Goal: Task Accomplishment & Management: Use online tool/utility

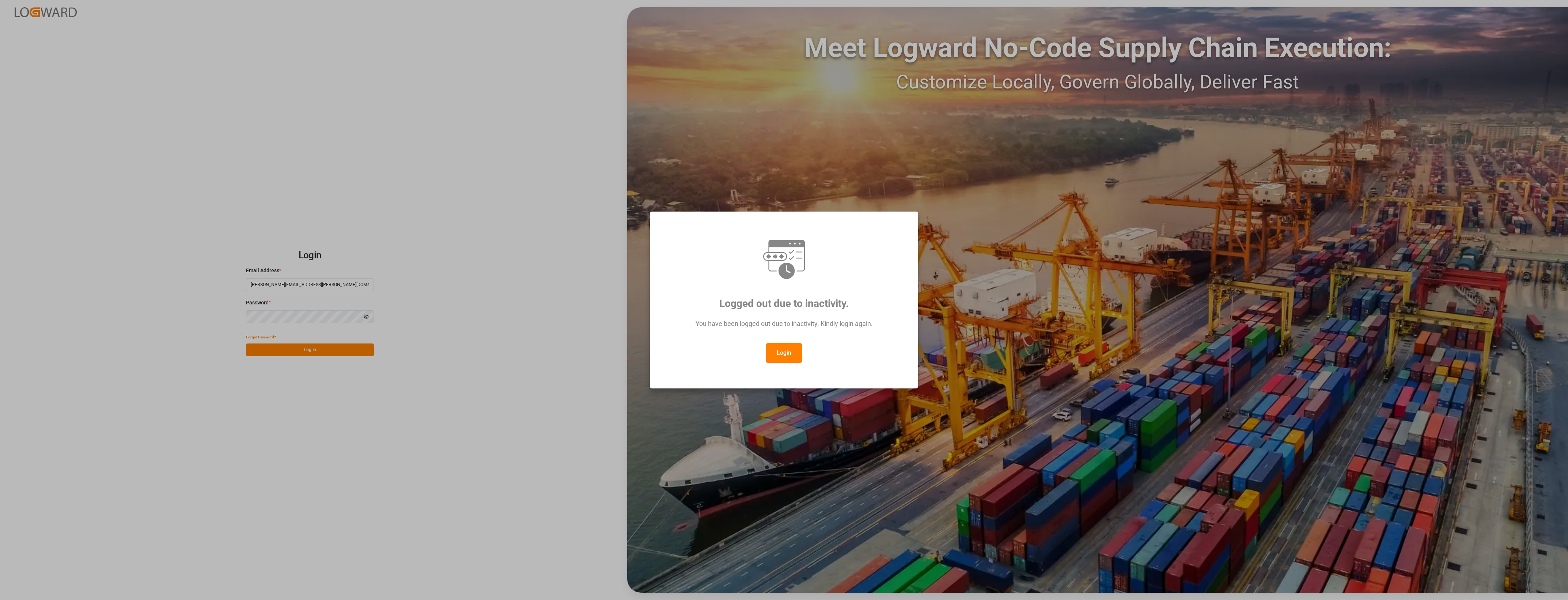
click at [775, 354] on button "Login" at bounding box center [784, 353] width 37 height 19
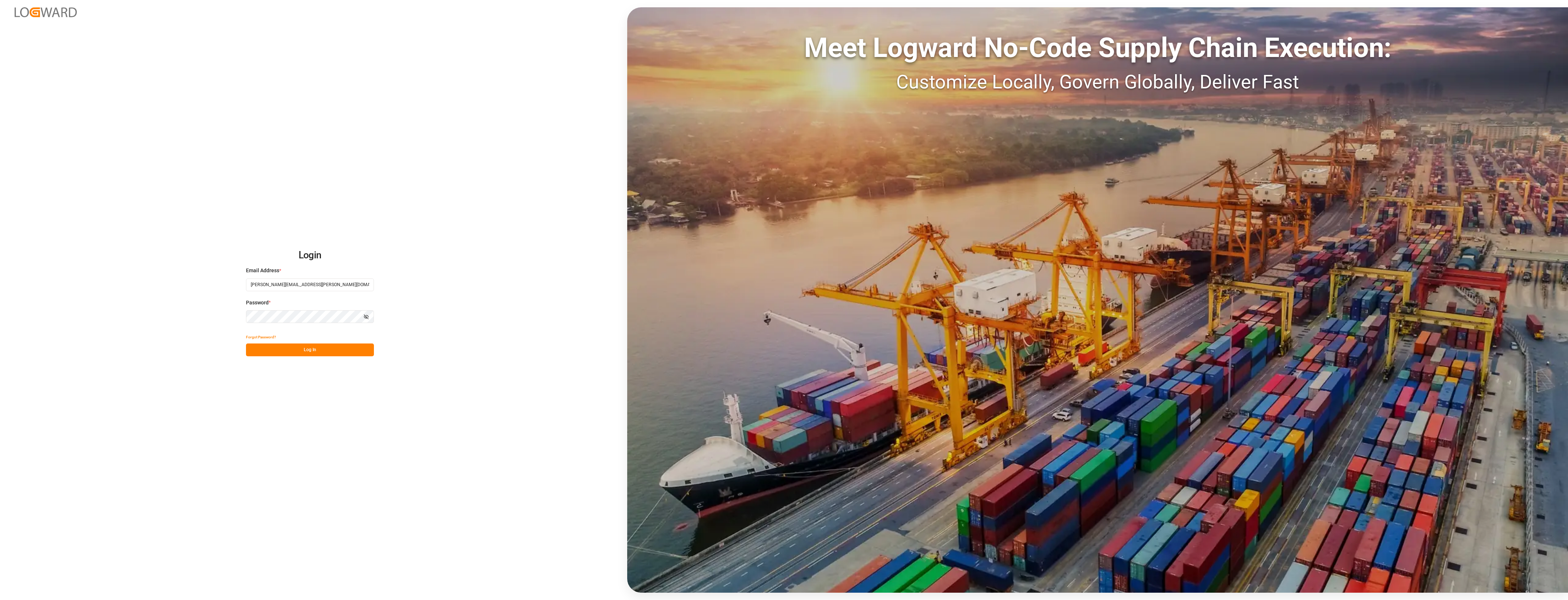
click at [312, 354] on button "Log In" at bounding box center [310, 349] width 128 height 13
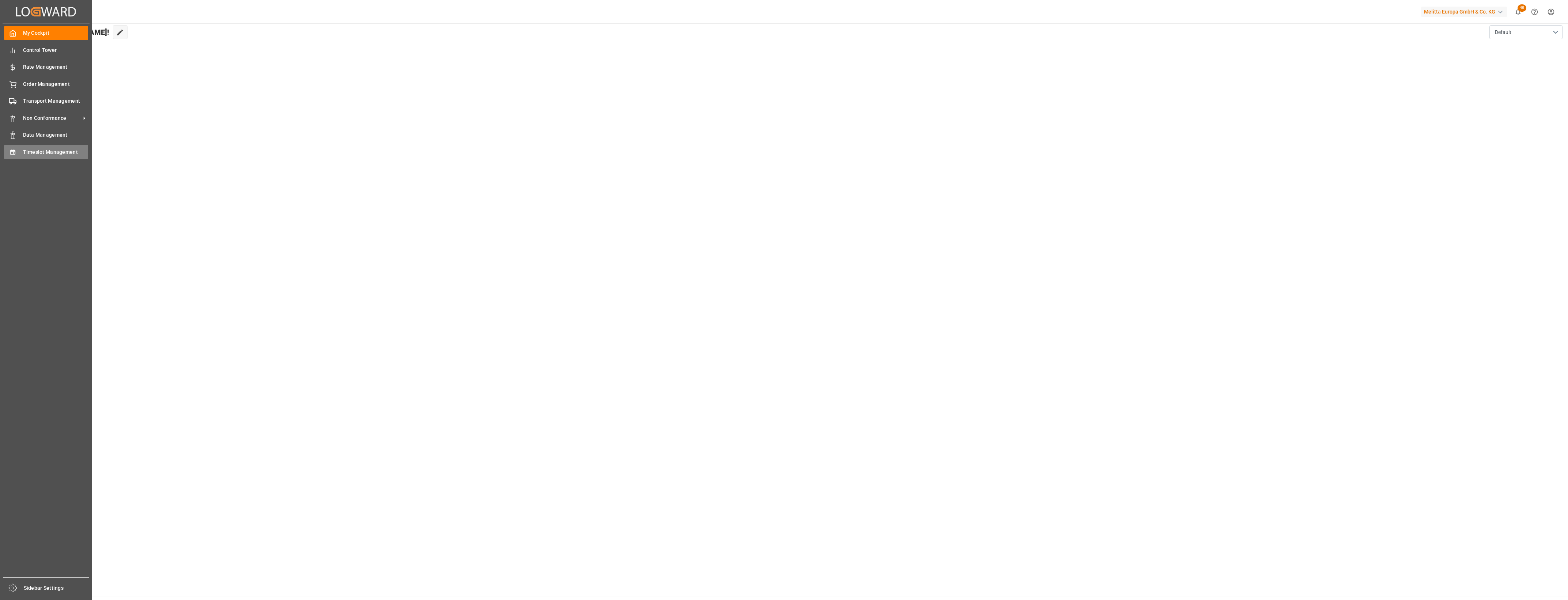
click at [20, 152] on div "Timeslot Management Timeslot Management" at bounding box center [46, 152] width 84 height 14
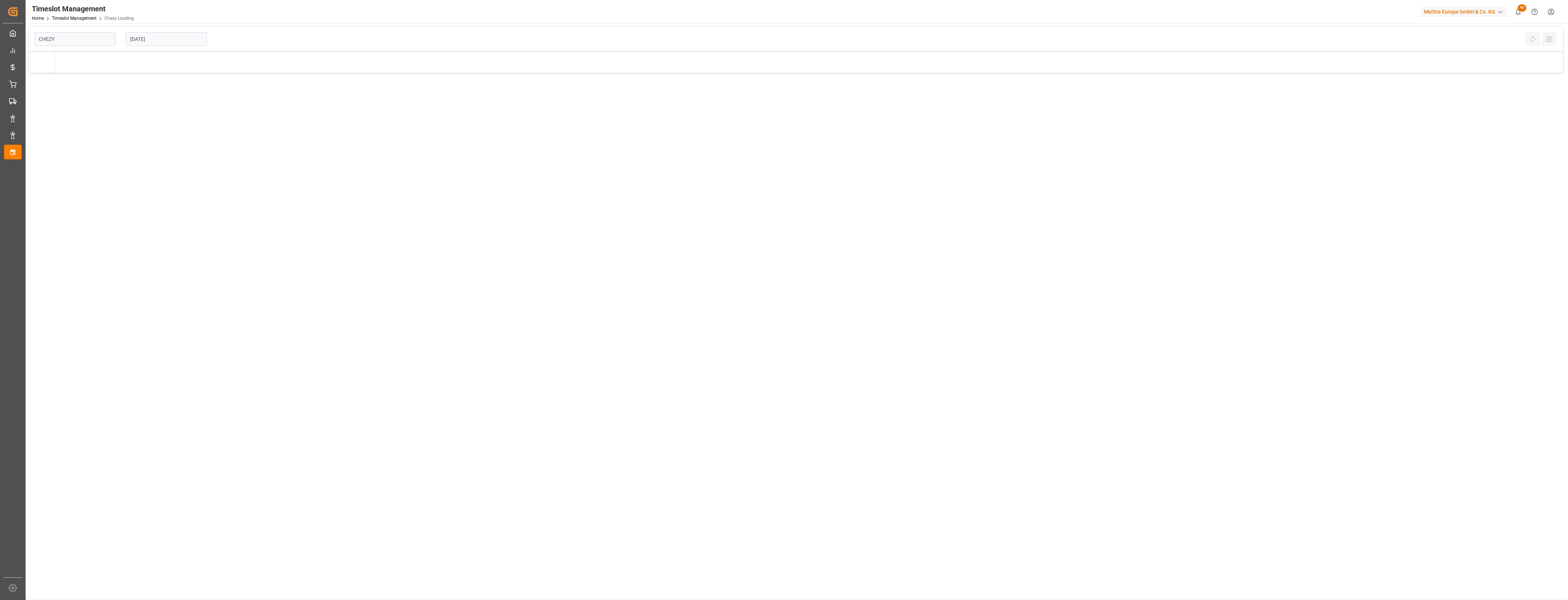
type input "Chezy Loading"
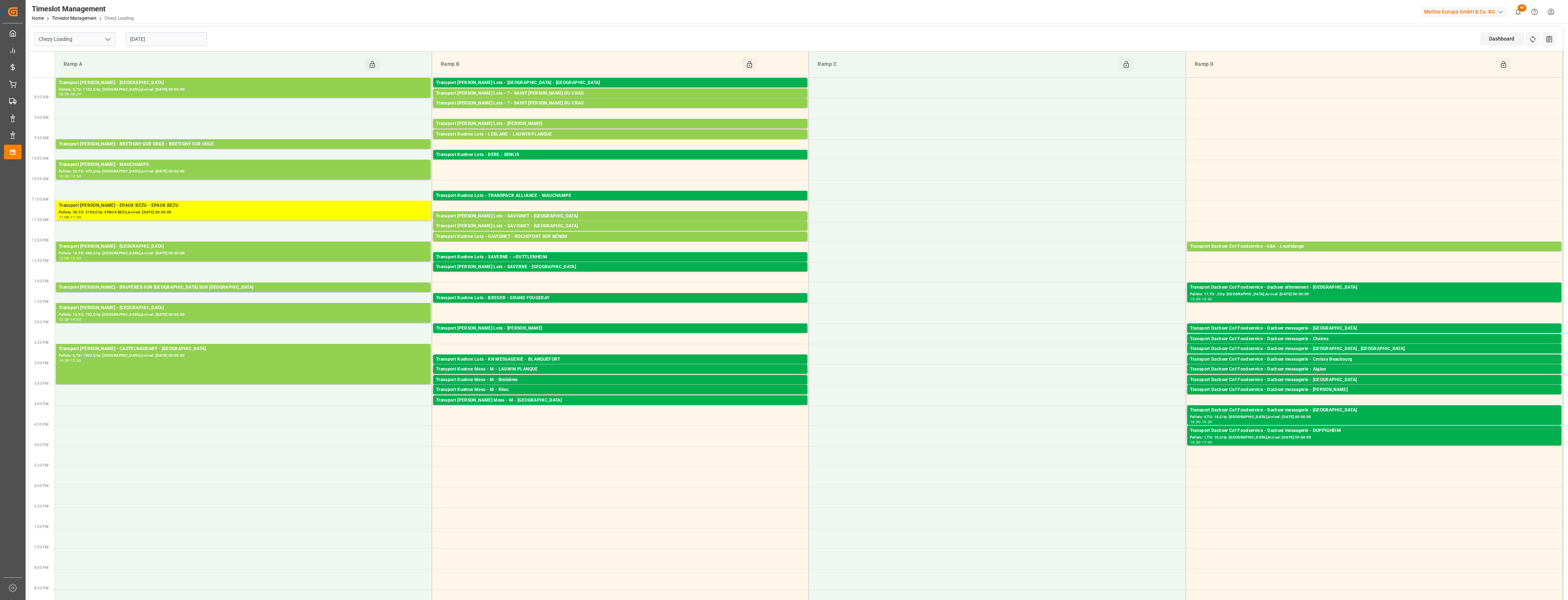
click at [169, 36] on input "[DATE]" at bounding box center [166, 39] width 81 height 14
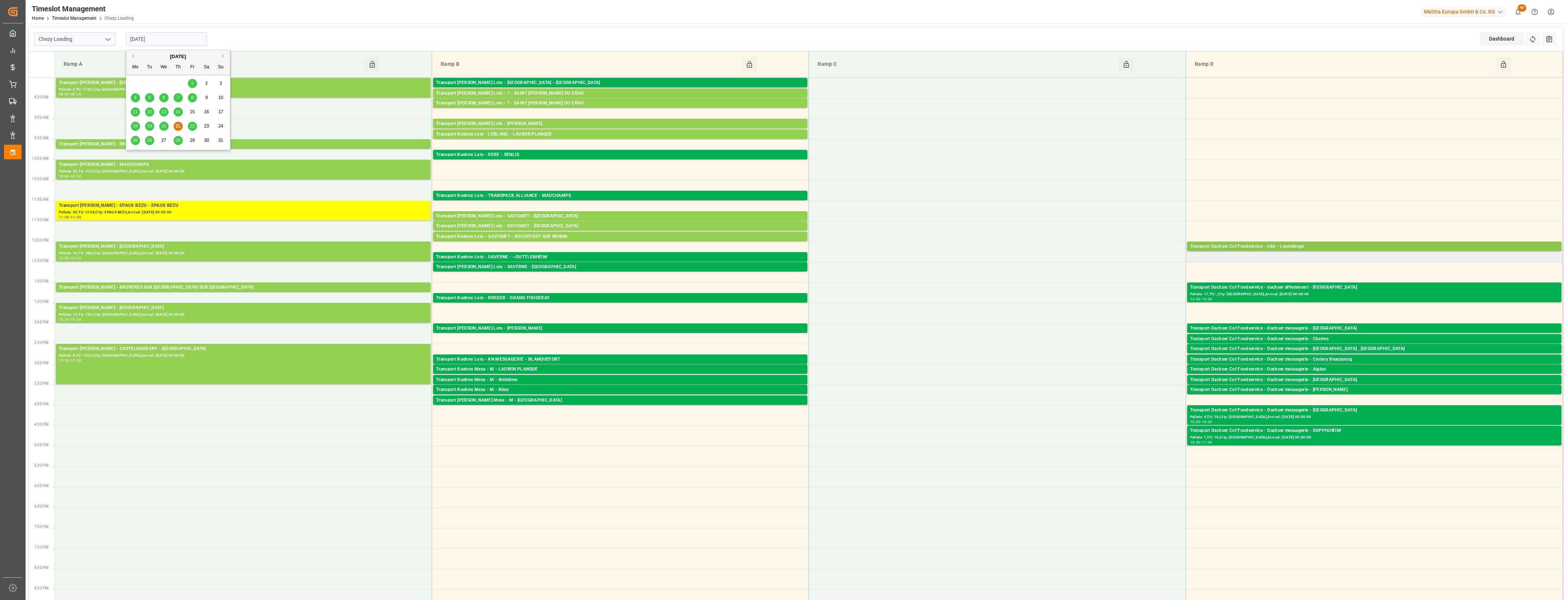
click at [1307, 246] on div "Transport Dachser Cof Foodservice - h&h - Leudelange" at bounding box center [1374, 246] width 368 height 7
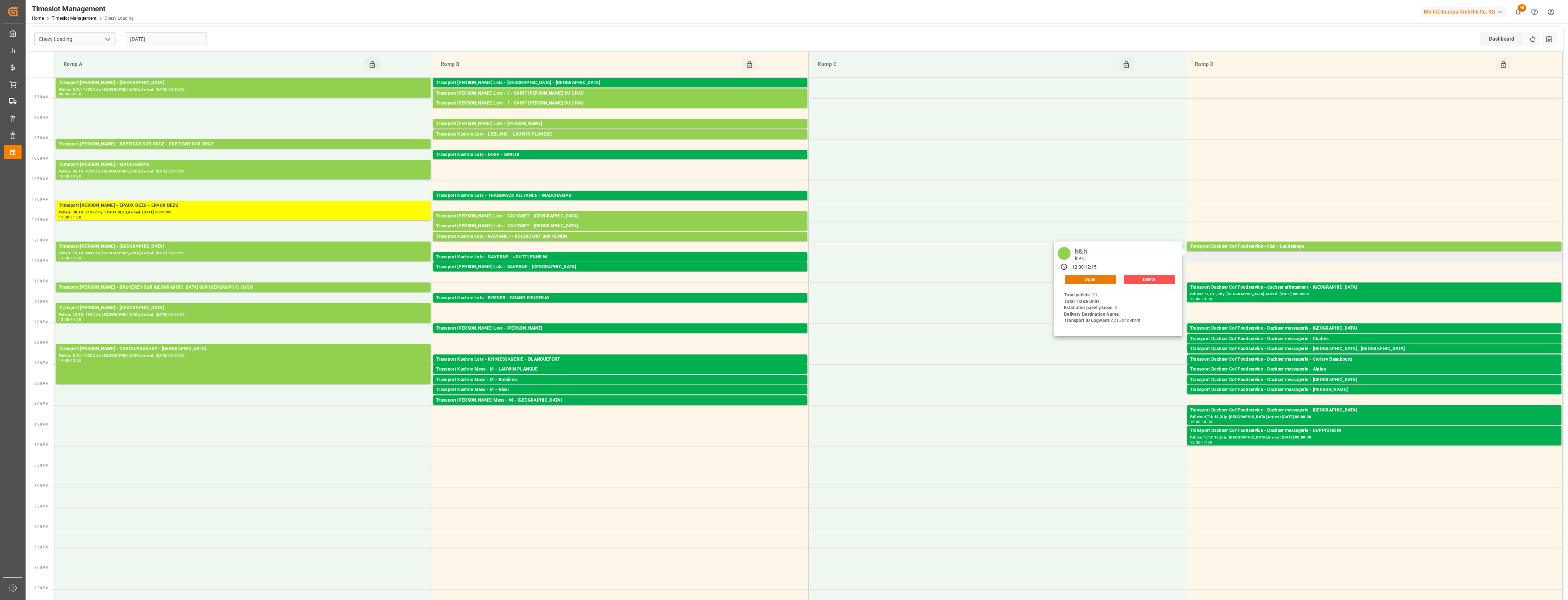
click at [1104, 281] on button "Open" at bounding box center [1091, 279] width 51 height 9
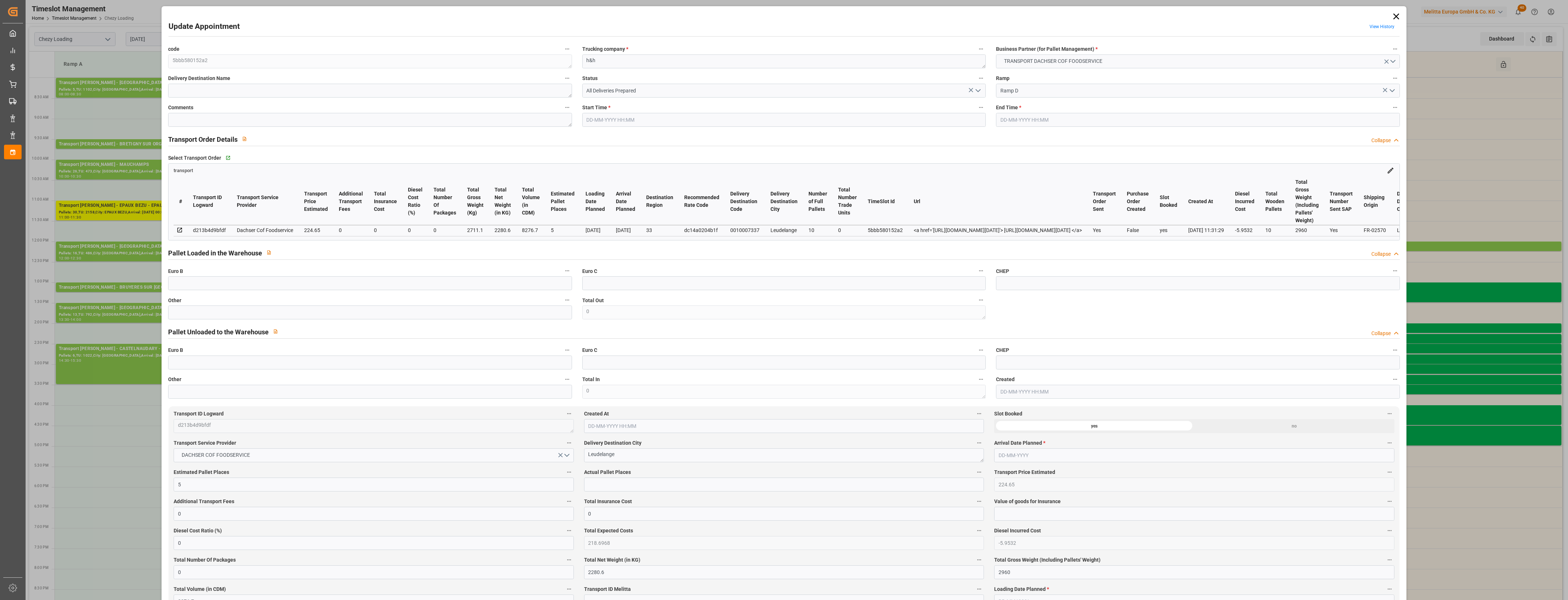
type input "5"
type input "224.65"
type input "0"
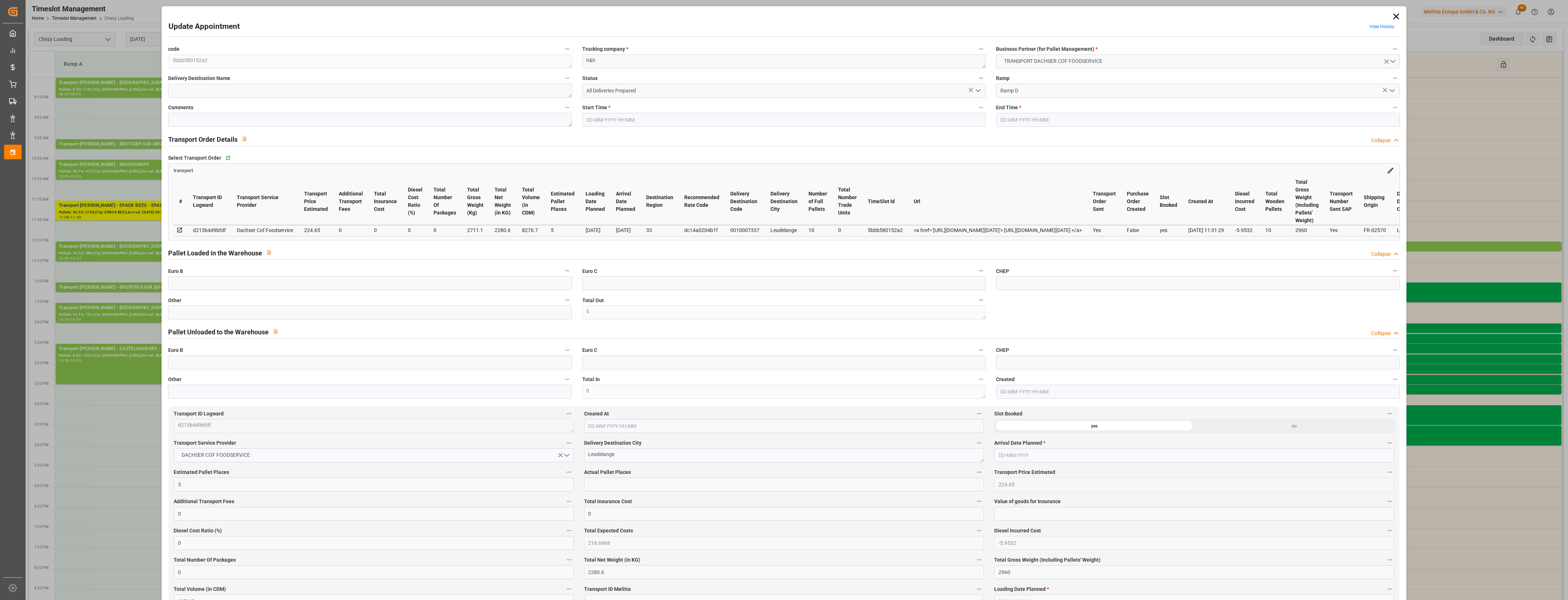
type input "218.6968"
type input "-5.9532"
type input "0"
type input "2280.6"
type input "2960"
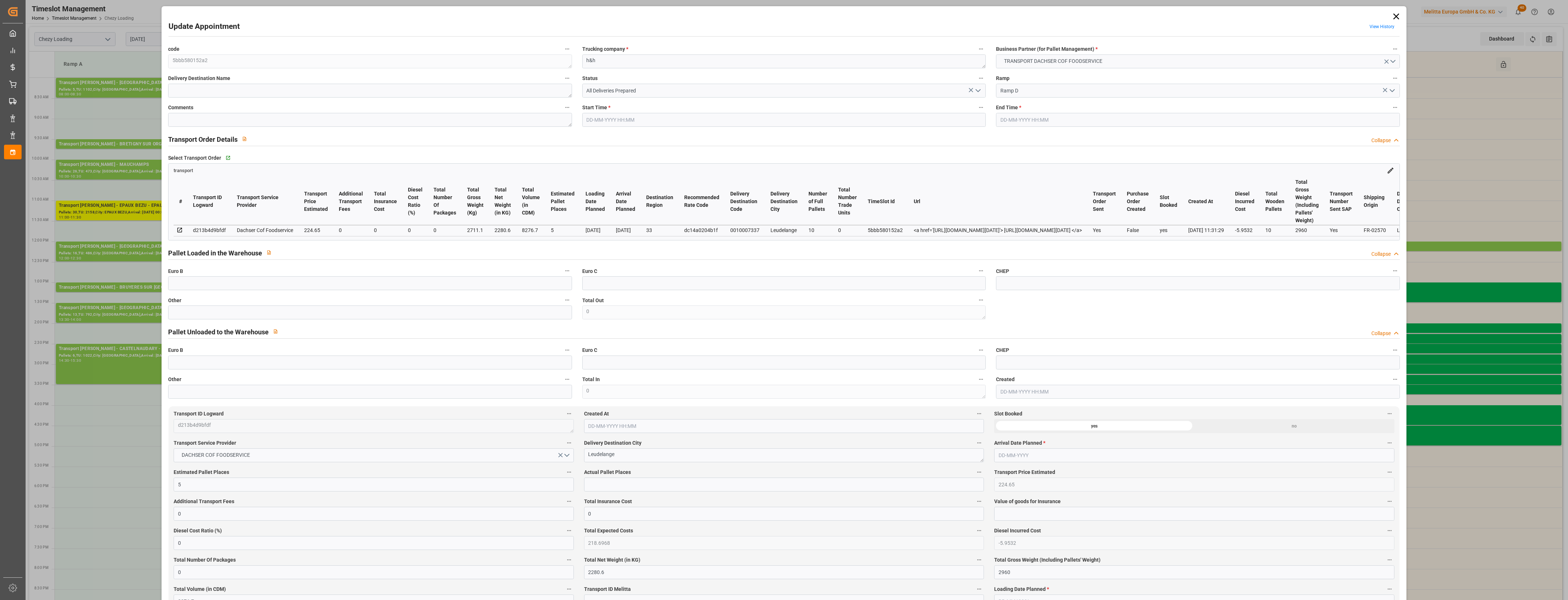
type input "8276.7"
type input "33"
type input "10"
type input "0"
type input "10"
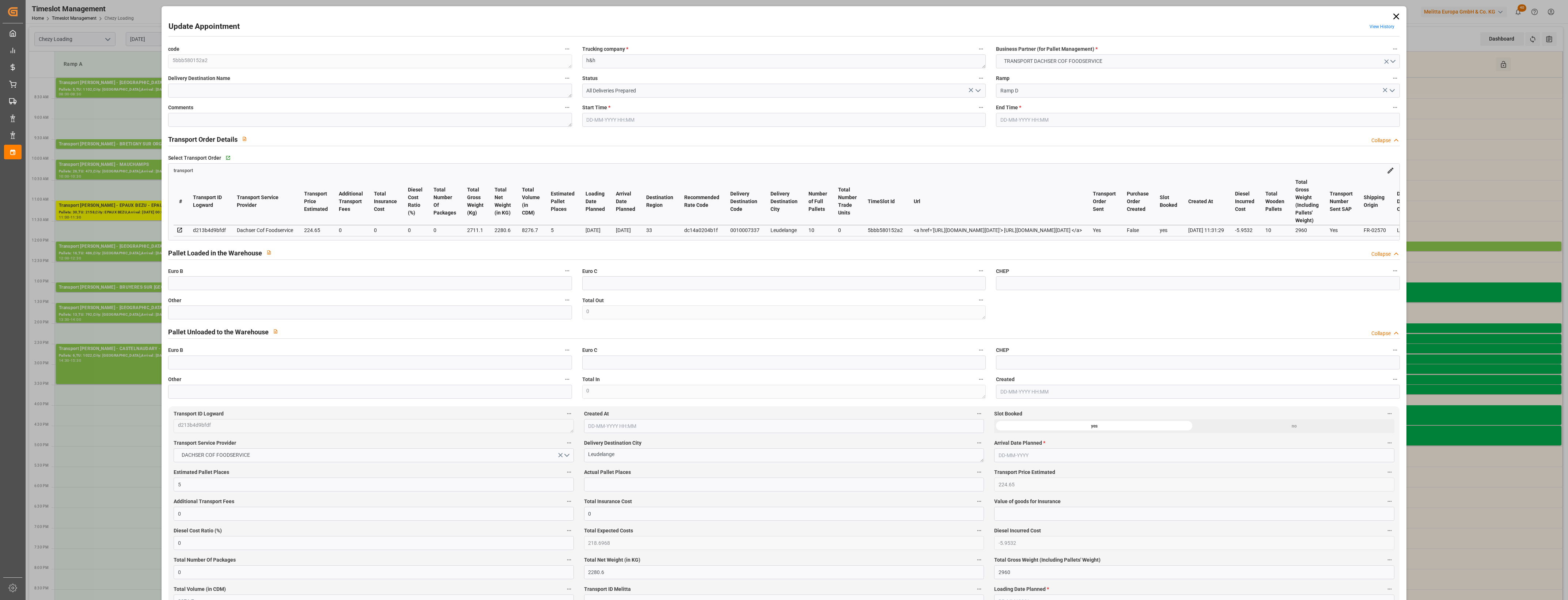
type input "101"
type input "2711.1"
type input "0"
type input "4710.8598"
type input "0"
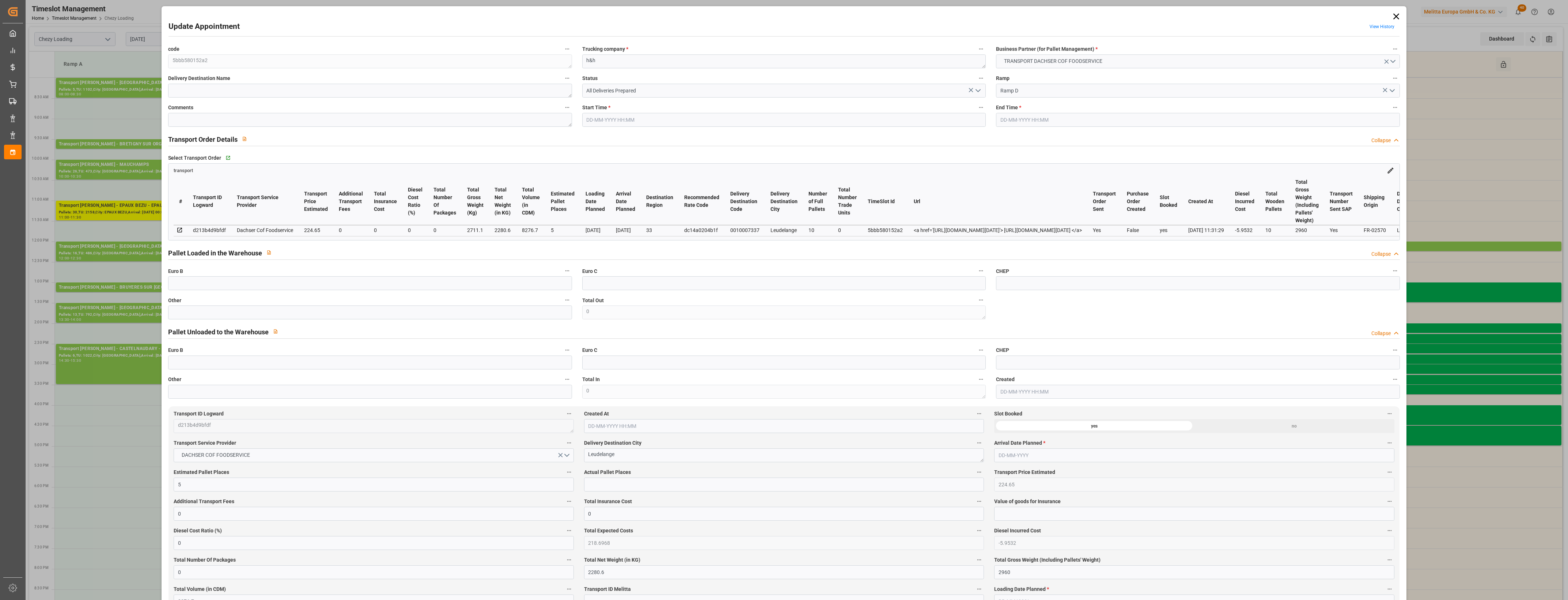
type input "0"
type input "21"
type input "35"
type input "[DATE] 12:00"
type input "[DATE] 12:15"
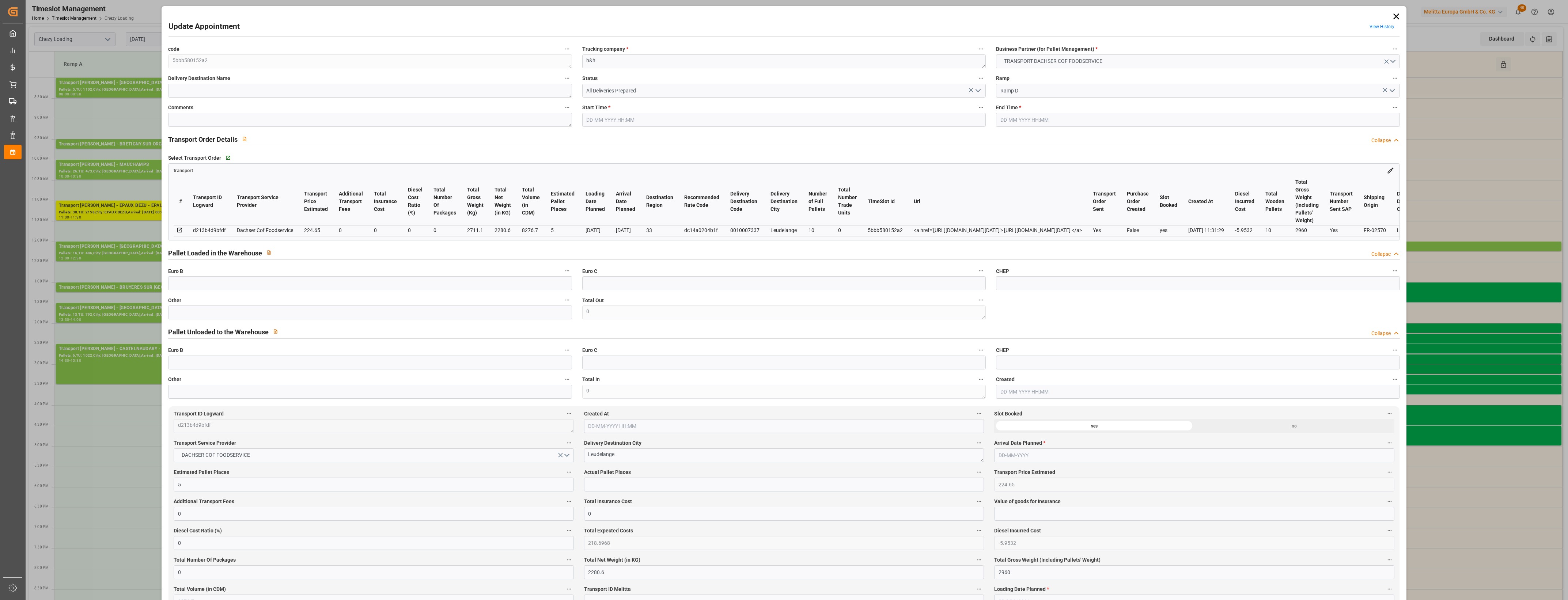
type input "[DATE] 14:15"
type input "[DATE] 11:31"
type input "[DATE]"
click at [1394, 17] on icon at bounding box center [1396, 16] width 6 height 6
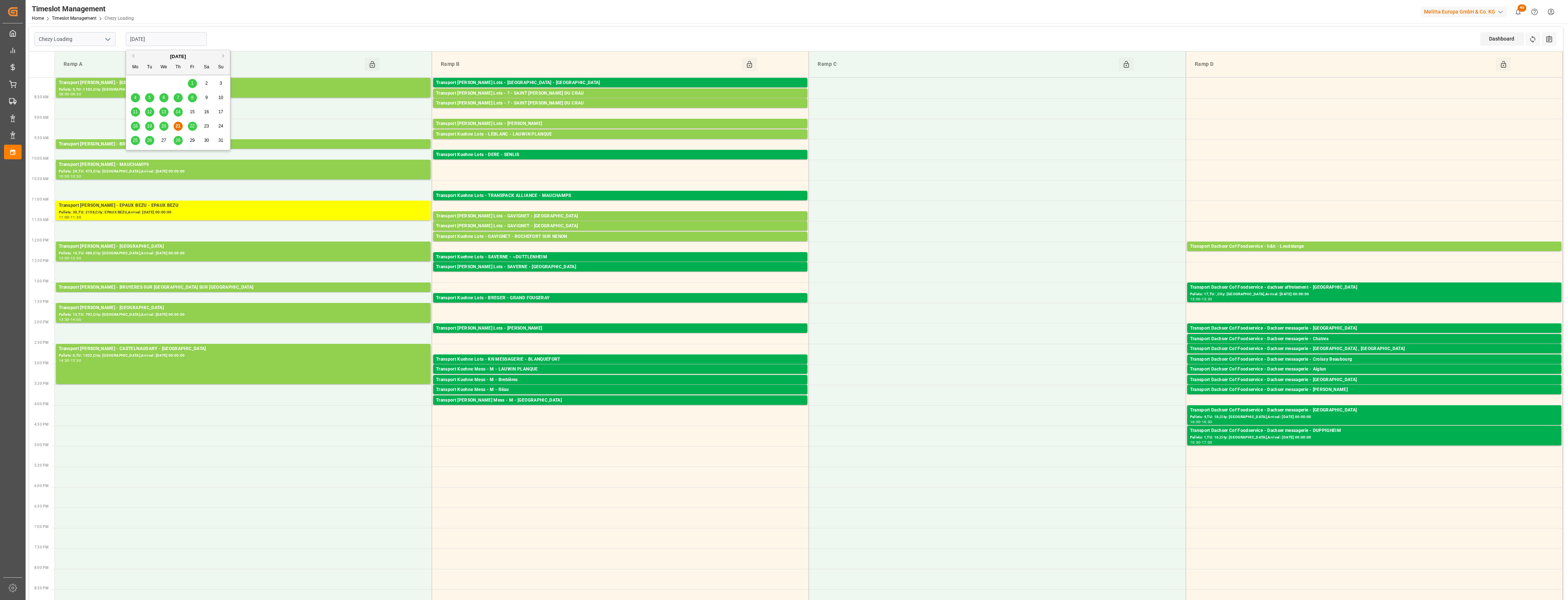
click at [175, 38] on input "[DATE]" at bounding box center [166, 39] width 81 height 14
click at [248, 31] on div "Chezy Loading [DATE] Dashboard View Dashboard Refresh Time Slots All Audits" at bounding box center [796, 39] width 1534 height 24
